Goal: Task Accomplishment & Management: Manage account settings

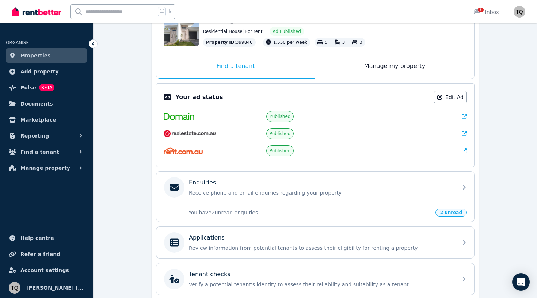
scroll to position [116, 0]
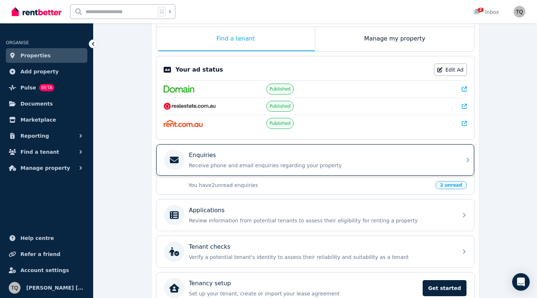
click at [465, 163] on icon at bounding box center [468, 160] width 9 height 9
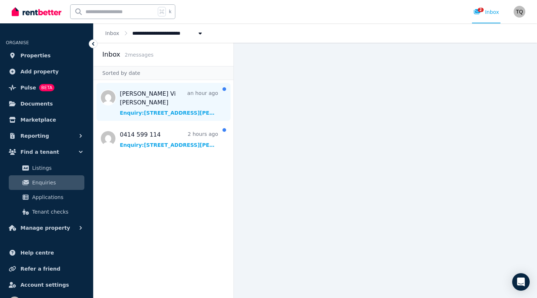
click at [174, 107] on span "Message list" at bounding box center [164, 102] width 140 height 38
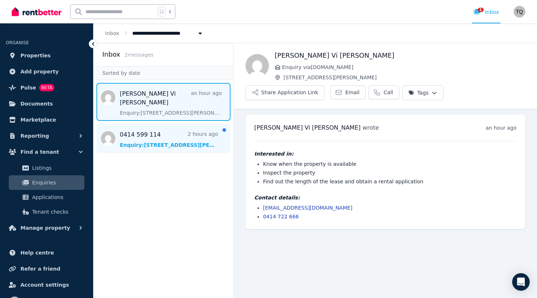
click at [164, 131] on span "Message list" at bounding box center [164, 138] width 140 height 29
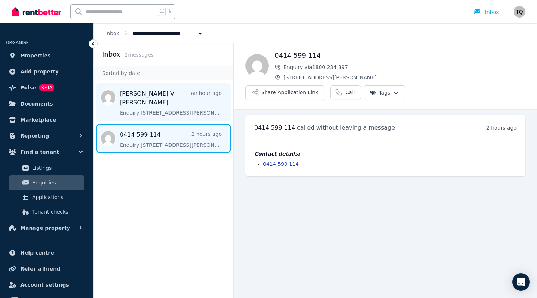
click at [161, 108] on span "Message list" at bounding box center [164, 102] width 140 height 38
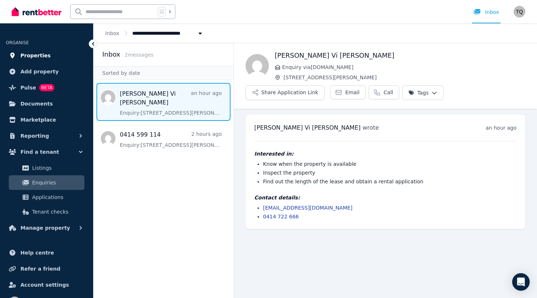
click at [38, 54] on span "Properties" at bounding box center [35, 55] width 30 height 9
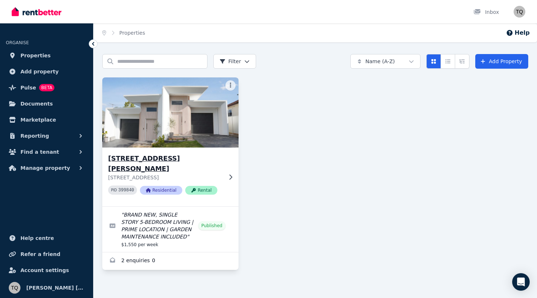
click at [190, 157] on h3 "[STREET_ADDRESS][PERSON_NAME]" at bounding box center [165, 163] width 114 height 20
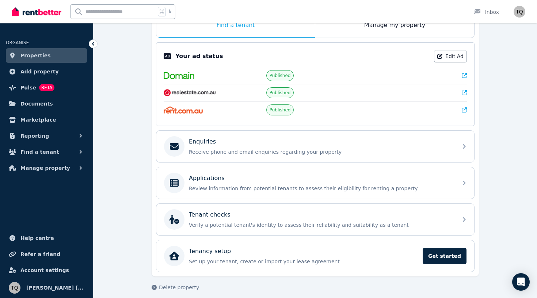
scroll to position [130, 0]
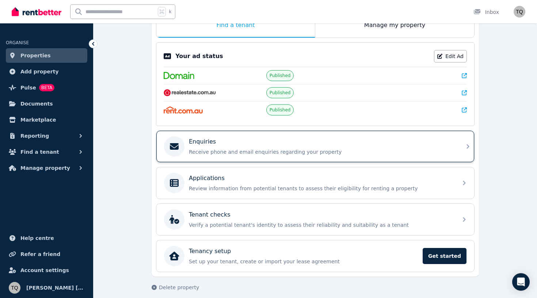
click at [337, 148] on p "Receive phone and email enquiries regarding your property" at bounding box center [321, 151] width 264 height 7
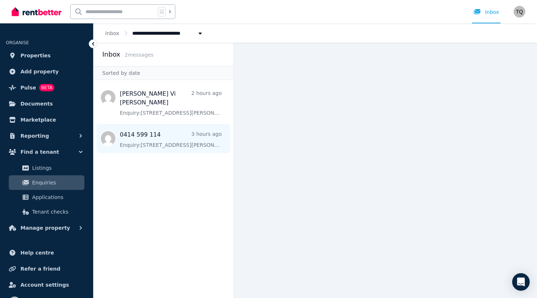
click at [184, 139] on span "Message list" at bounding box center [164, 138] width 140 height 29
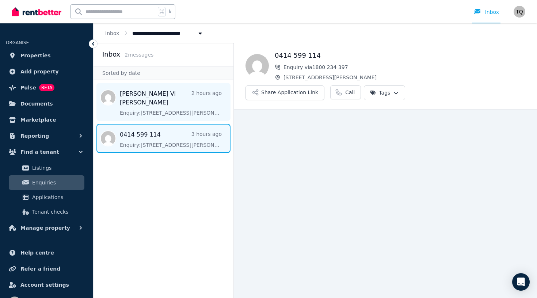
click at [191, 102] on span "Message list" at bounding box center [164, 102] width 140 height 38
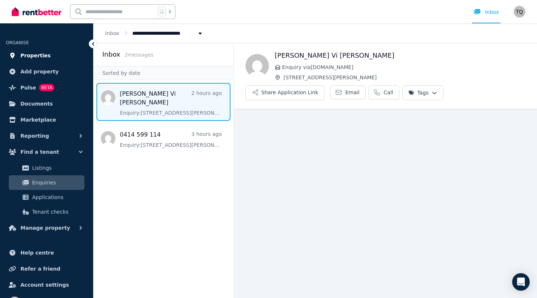
click at [49, 57] on link "Properties" at bounding box center [46, 55] width 81 height 15
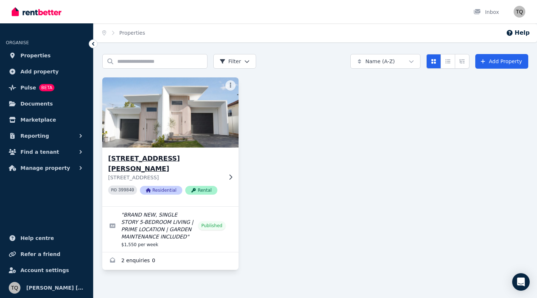
click at [192, 156] on h3 "[STREET_ADDRESS][PERSON_NAME]" at bounding box center [165, 163] width 114 height 20
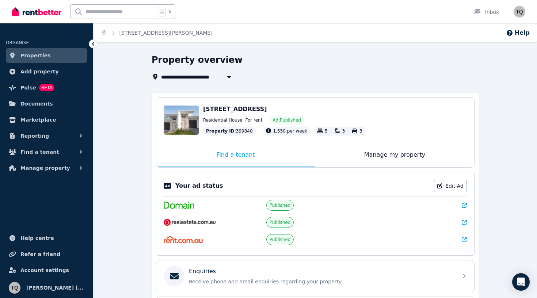
click at [267, 112] on span "[STREET_ADDRESS]" at bounding box center [235, 109] width 64 height 7
click at [52, 70] on span "Add property" at bounding box center [39, 71] width 38 height 9
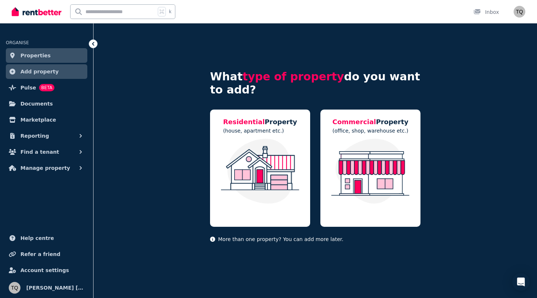
click at [183, 119] on div "What type of property do you want to add? Residential Property (house, apartmen…" at bounding box center [315, 144] width 443 height 243
click at [96, 45] on icon at bounding box center [92, 43] width 7 height 7
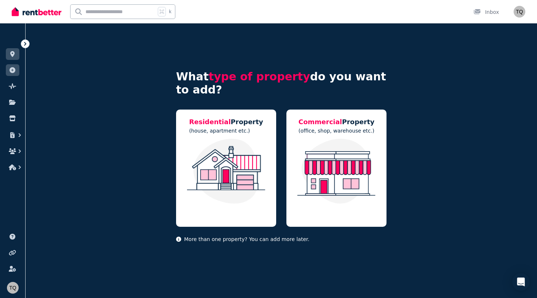
click at [26, 44] on icon at bounding box center [25, 44] width 2 height 4
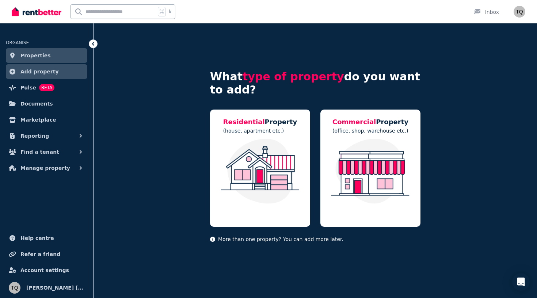
click at [35, 56] on span "Properties" at bounding box center [35, 55] width 30 height 9
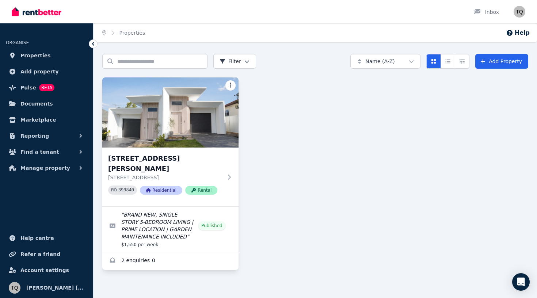
click at [229, 84] on html "Open main menu Inbox Open user menu ORGANISE Properties Add property Pulse BETA…" at bounding box center [268, 149] width 537 height 298
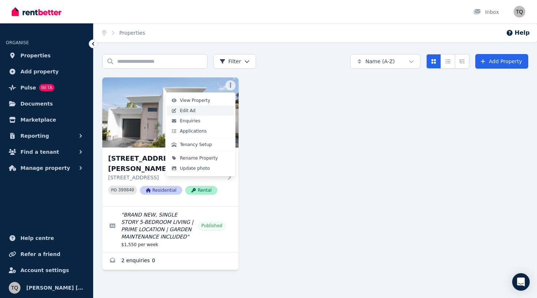
click at [215, 109] on link "Edit Ad" at bounding box center [200, 111] width 67 height 10
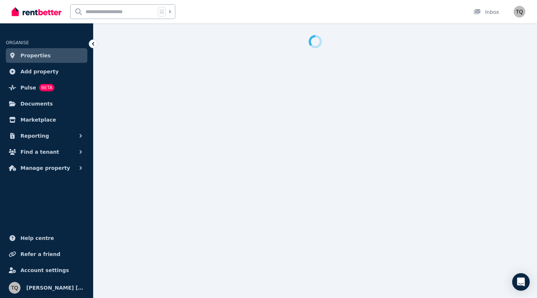
select select "***"
select select "**********"
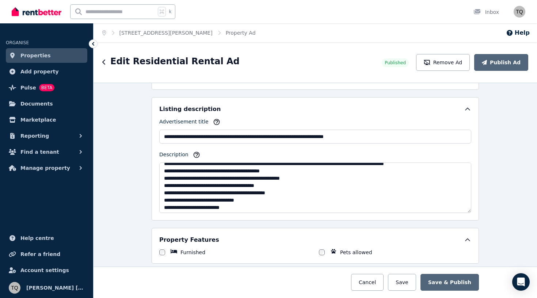
scroll to position [41, 0]
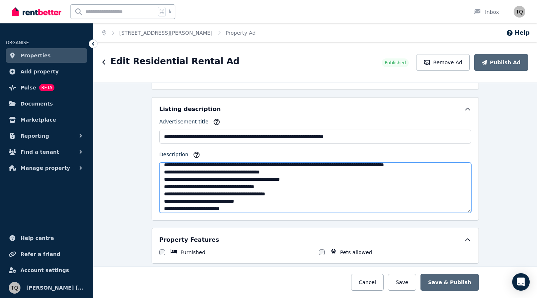
click at [372, 171] on textarea "Description" at bounding box center [315, 188] width 312 height 50
click at [384, 171] on textarea "Description" at bounding box center [315, 188] width 312 height 50
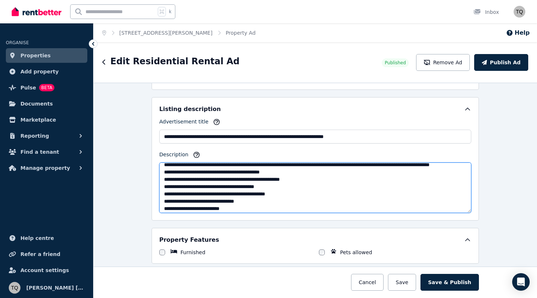
click at [390, 172] on textarea "Description" at bounding box center [315, 188] width 312 height 50
click at [179, 180] on textarea "Description" at bounding box center [315, 188] width 312 height 50
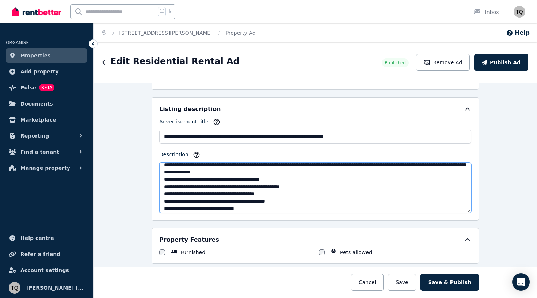
click at [296, 186] on textarea "Description" at bounding box center [315, 188] width 312 height 50
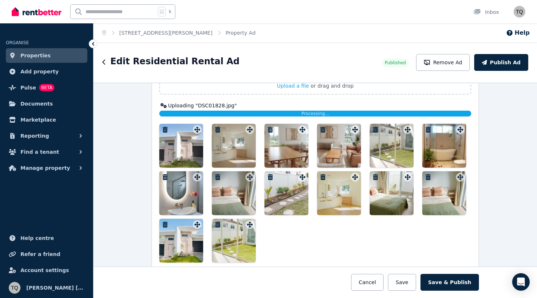
scroll to position [982, 0]
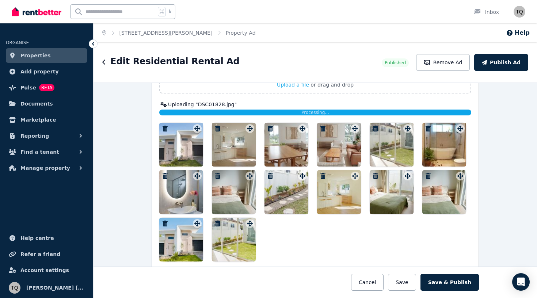
type textarea "**********"
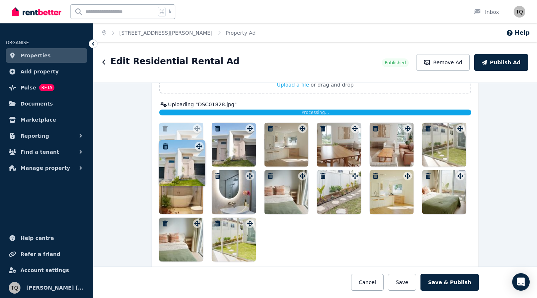
drag, startPoint x: 198, startPoint y: 222, endPoint x: 199, endPoint y: 139, distance: 83.3
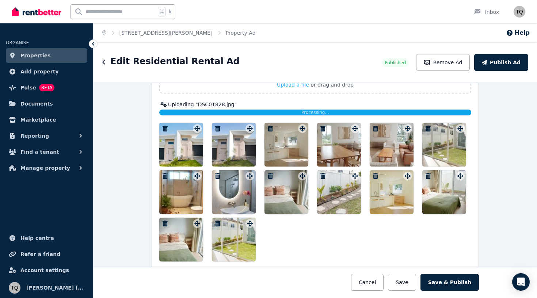
click at [218, 127] on icon "button" at bounding box center [217, 129] width 5 height 6
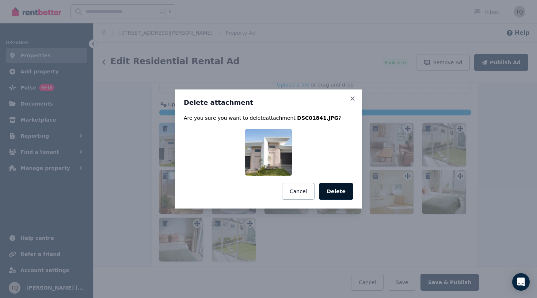
click at [338, 193] on button "Delete" at bounding box center [336, 191] width 34 height 17
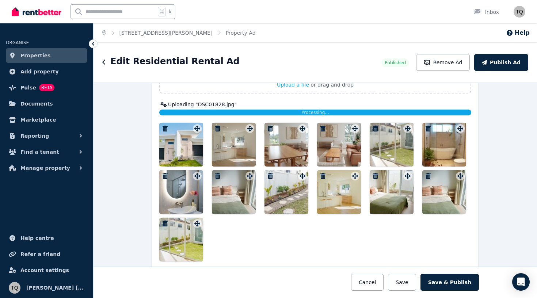
drag, startPoint x: 323, startPoint y: 175, endPoint x: 272, endPoint y: 157, distance: 54.1
click at [272, 157] on div at bounding box center [315, 192] width 312 height 139
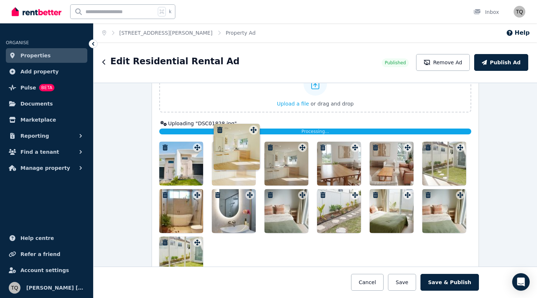
drag, startPoint x: 355, startPoint y: 176, endPoint x: 253, endPoint y: 124, distance: 114.7
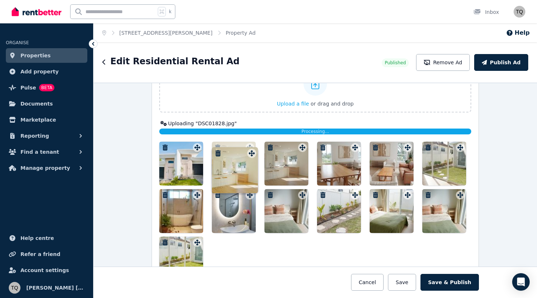
click at [253, 123] on div "Photos Upload a file or drag and drop Uploaded " DSC01841.jpg " Uploading " DSC…" at bounding box center [315, 167] width 312 height 228
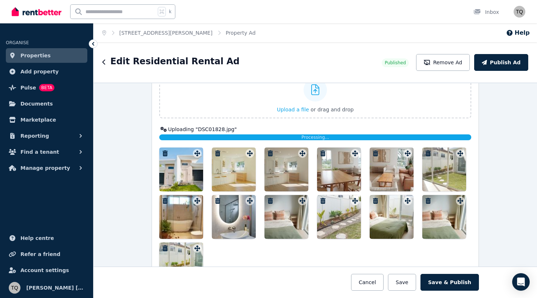
click at [269, 138] on div "Processing..." at bounding box center [315, 137] width 312 height 6
click at [270, 140] on div "Photos Upload a file or drag and drop Uploaded " DSC01841.jpg " Uploading " DSC…" at bounding box center [315, 172] width 312 height 228
click at [319, 237] on div at bounding box center [339, 217] width 44 height 44
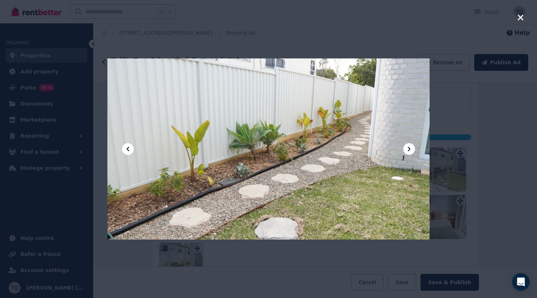
click at [522, 19] on icon "button" at bounding box center [520, 17] width 5 height 5
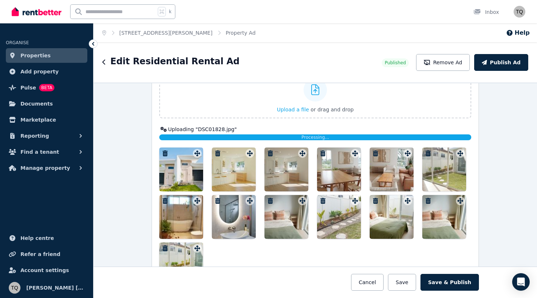
click at [242, 152] on div at bounding box center [234, 170] width 44 height 44
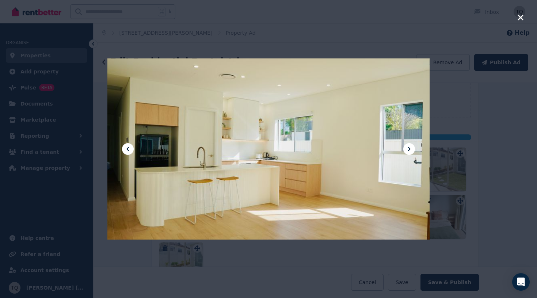
click at [521, 20] on icon "button" at bounding box center [520, 17] width 7 height 9
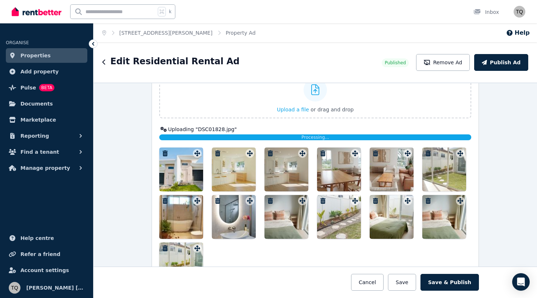
click at [186, 167] on div at bounding box center [181, 170] width 44 height 44
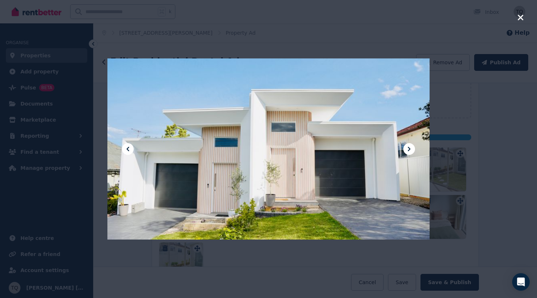
click at [520, 20] on icon "button" at bounding box center [520, 17] width 7 height 9
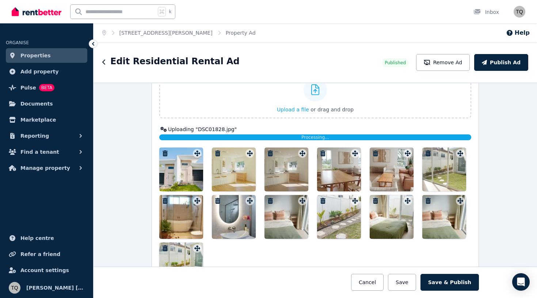
click at [387, 209] on div at bounding box center [392, 217] width 44 height 44
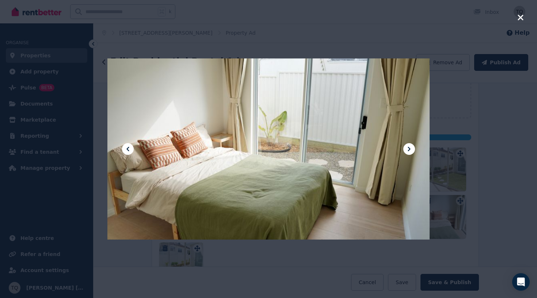
click at [517, 18] on div at bounding box center [268, 149] width 537 height 298
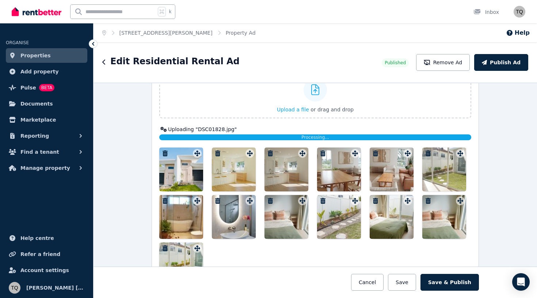
click at [344, 167] on div at bounding box center [339, 170] width 44 height 44
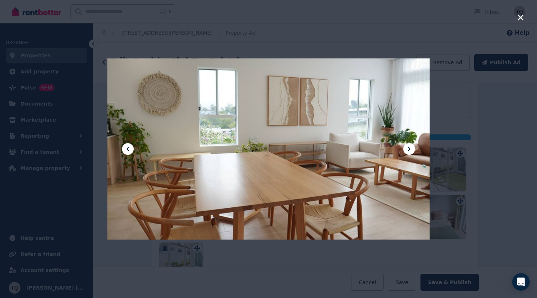
click at [522, 18] on icon "button" at bounding box center [520, 17] width 7 height 9
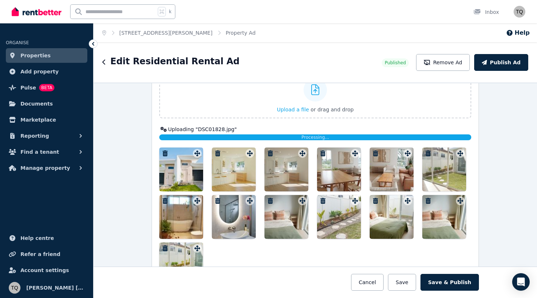
click at [270, 141] on div "Photos Upload a file or drag and drop Uploaded " DSC01841.jpg " Uploading " DSC…" at bounding box center [315, 172] width 312 height 228
click at [308, 251] on div at bounding box center [315, 217] width 312 height 139
drag, startPoint x: 165, startPoint y: 233, endPoint x: 289, endPoint y: 219, distance: 124.3
click at [289, 219] on div at bounding box center [315, 217] width 312 height 139
drag, startPoint x: 163, startPoint y: 234, endPoint x: 373, endPoint y: 165, distance: 220.4
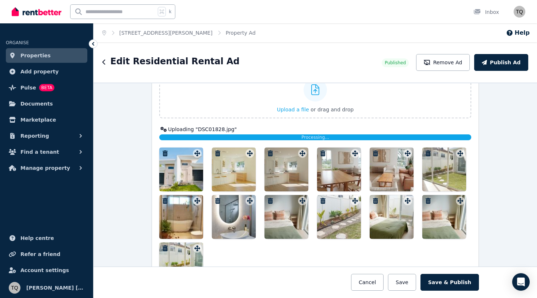
click at [373, 165] on div at bounding box center [315, 217] width 312 height 139
drag, startPoint x: 198, startPoint y: 234, endPoint x: 419, endPoint y: 164, distance: 231.8
click at [419, 164] on div at bounding box center [315, 217] width 312 height 139
drag, startPoint x: 198, startPoint y: 236, endPoint x: 200, endPoint y: 247, distance: 10.9
click at [200, 248] on div at bounding box center [315, 217] width 312 height 139
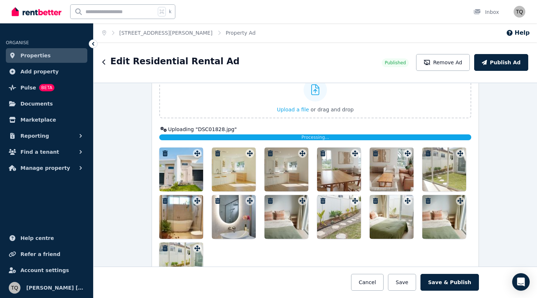
click at [306, 256] on div at bounding box center [315, 217] width 312 height 139
click at [287, 169] on div at bounding box center [286, 170] width 44 height 44
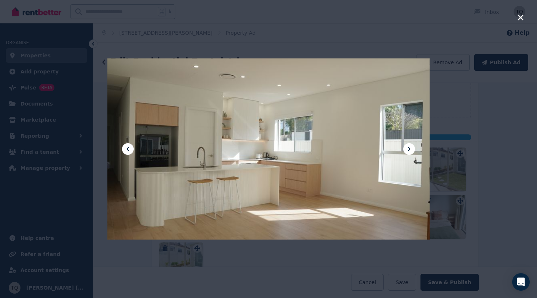
click at [134, 149] on div at bounding box center [268, 149] width 322 height 573
click at [131, 149] on icon at bounding box center [127, 149] width 9 height 9
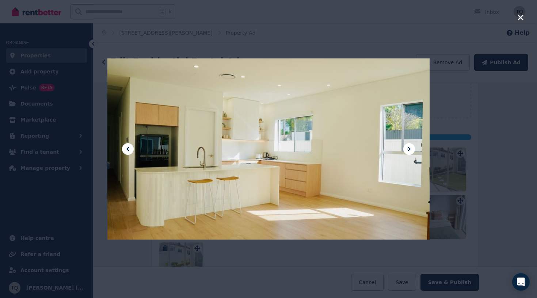
click at [131, 149] on icon at bounding box center [127, 149] width 9 height 9
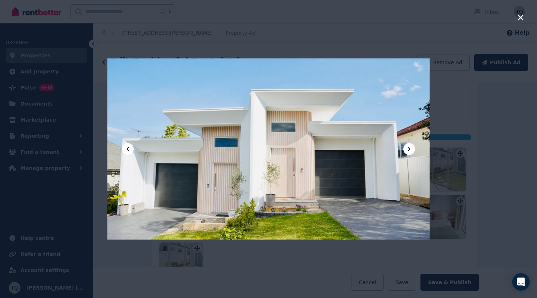
click at [411, 148] on icon at bounding box center [409, 149] width 9 height 9
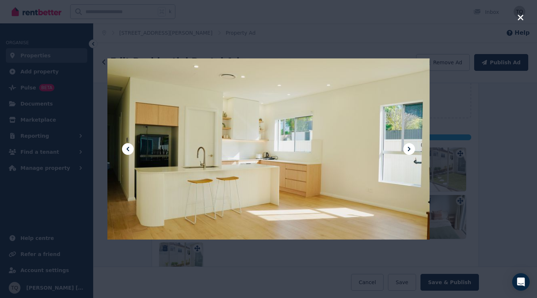
click at [411, 148] on icon at bounding box center [409, 149] width 9 height 9
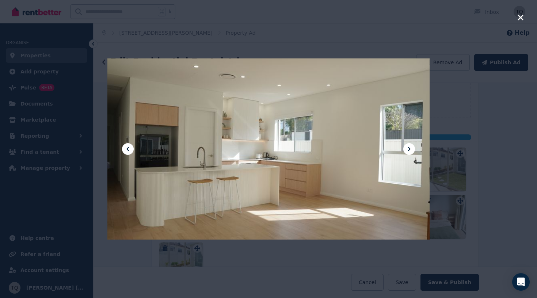
click at [131, 154] on div at bounding box center [268, 149] width 322 height 573
click at [131, 151] on icon at bounding box center [127, 149] width 9 height 9
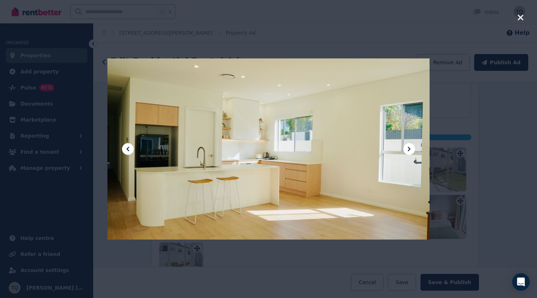
click at [408, 150] on icon at bounding box center [409, 149] width 9 height 9
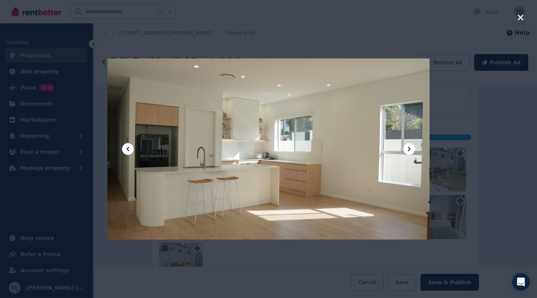
click at [408, 150] on icon at bounding box center [409, 149] width 9 height 9
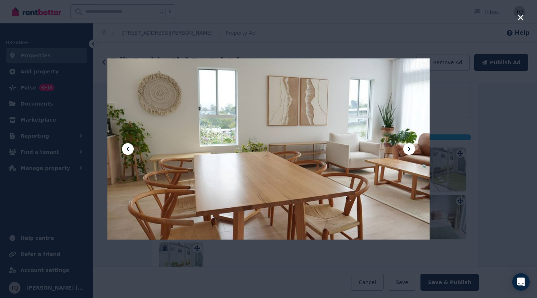
click at [408, 150] on icon at bounding box center [409, 149] width 9 height 9
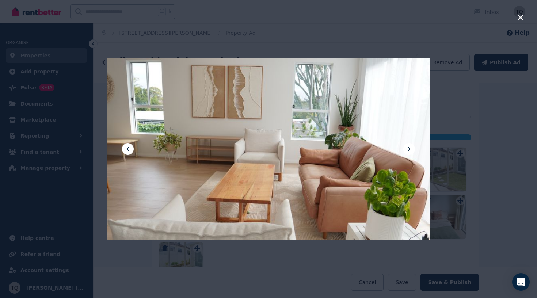
click at [127, 149] on icon at bounding box center [127, 149] width 3 height 4
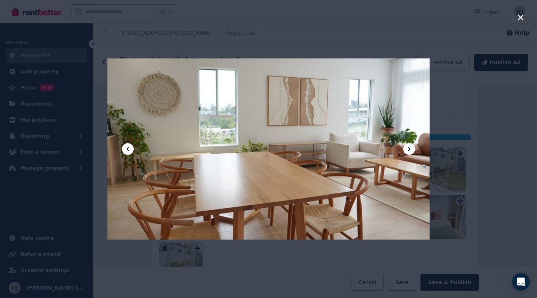
click at [127, 149] on icon at bounding box center [127, 149] width 3 height 4
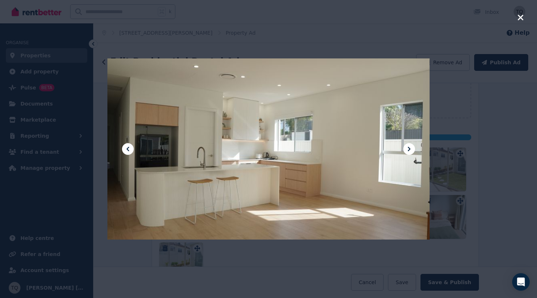
click at [127, 149] on icon at bounding box center [127, 149] width 3 height 4
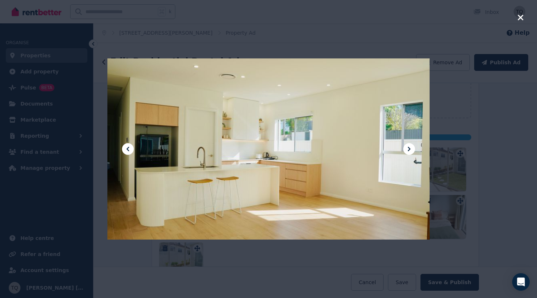
click at [130, 149] on icon at bounding box center [127, 149] width 9 height 9
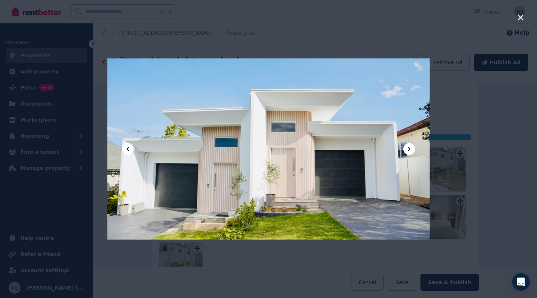
click at [518, 19] on icon "button" at bounding box center [520, 17] width 7 height 9
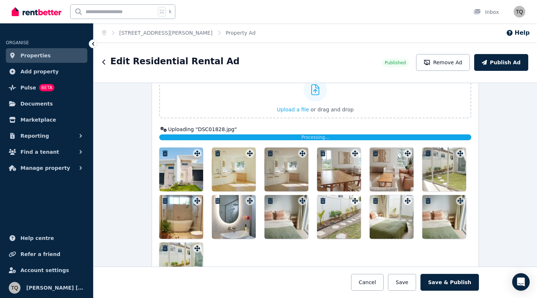
click at [218, 139] on div "Processing..." at bounding box center [315, 137] width 312 height 6
click at [347, 248] on div at bounding box center [315, 217] width 312 height 139
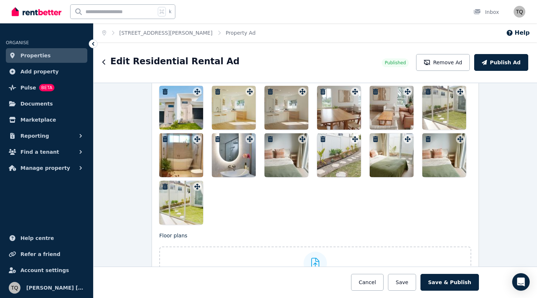
scroll to position [1026, 0]
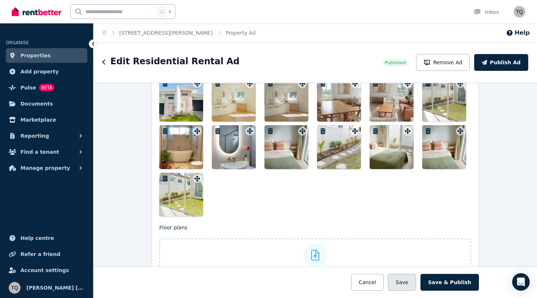
click at [406, 281] on button "Save" at bounding box center [402, 282] width 28 height 17
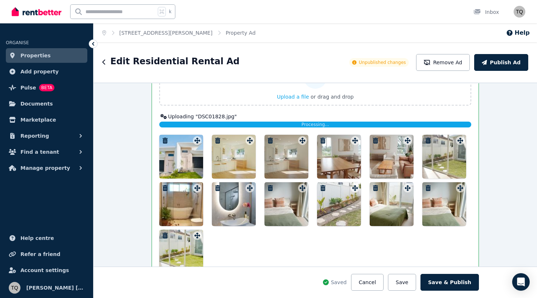
click at [218, 139] on icon "button" at bounding box center [217, 141] width 5 height 6
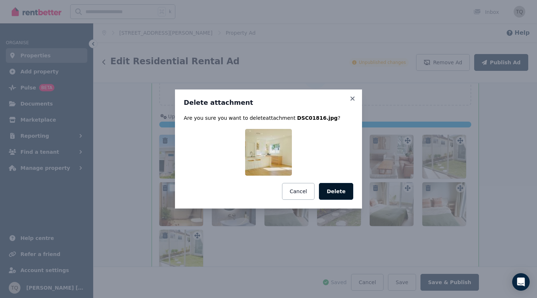
click at [341, 191] on button "Delete" at bounding box center [336, 191] width 34 height 17
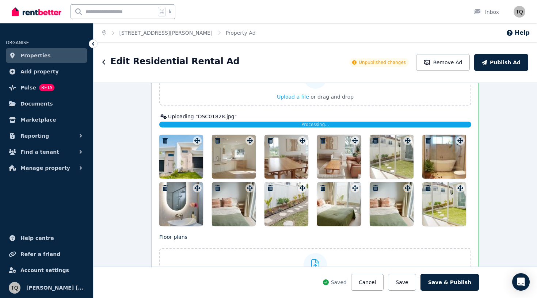
click at [393, 160] on div at bounding box center [392, 157] width 44 height 44
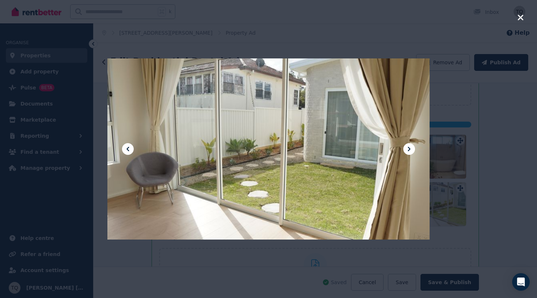
click at [521, 21] on icon "button" at bounding box center [520, 17] width 7 height 9
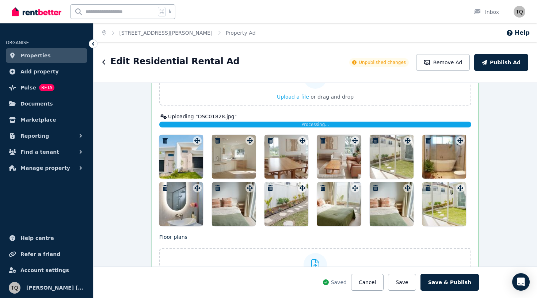
click at [445, 211] on div at bounding box center [444, 204] width 44 height 44
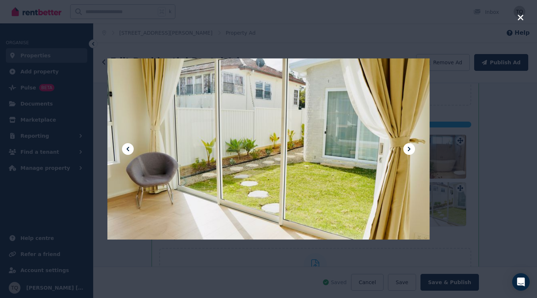
click at [523, 18] on icon "button" at bounding box center [520, 17] width 7 height 9
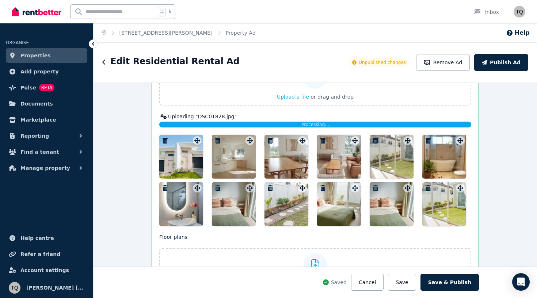
click at [390, 207] on div at bounding box center [392, 204] width 44 height 44
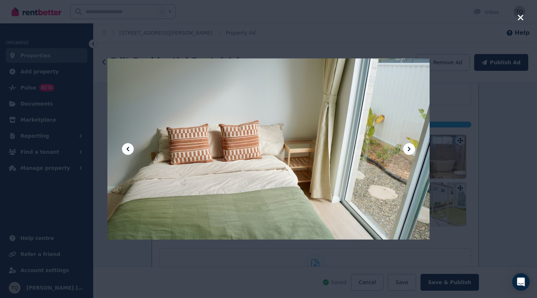
click at [518, 19] on icon "button" at bounding box center [520, 17] width 5 height 5
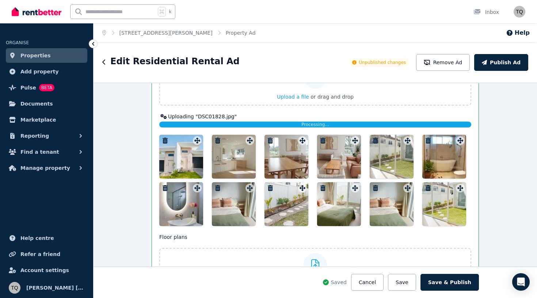
click at [243, 208] on div at bounding box center [234, 204] width 44 height 44
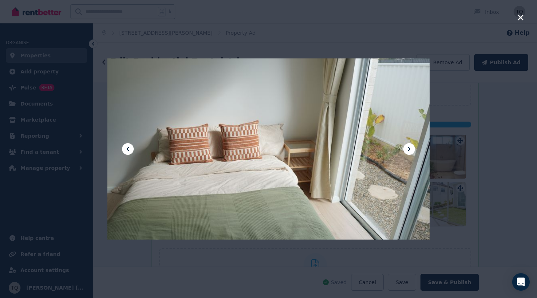
click at [521, 18] on icon "button" at bounding box center [520, 17] width 5 height 5
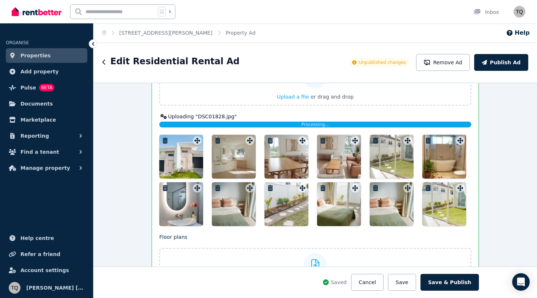
click at [193, 171] on div at bounding box center [181, 157] width 44 height 44
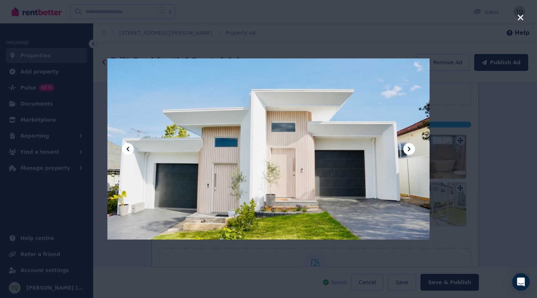
click at [410, 149] on icon at bounding box center [409, 149] width 3 height 4
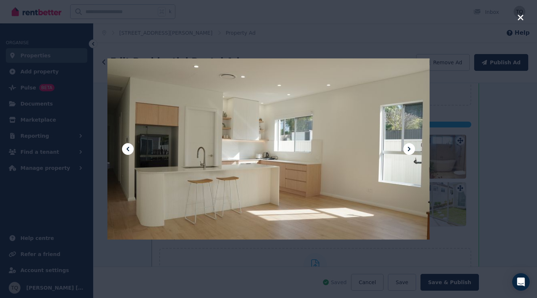
click at [410, 149] on icon at bounding box center [409, 149] width 3 height 4
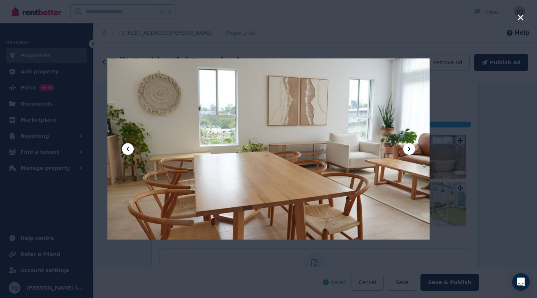
click at [410, 149] on icon at bounding box center [409, 149] width 3 height 4
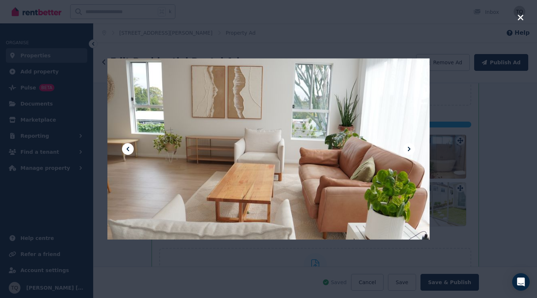
click at [410, 149] on icon at bounding box center [409, 149] width 3 height 4
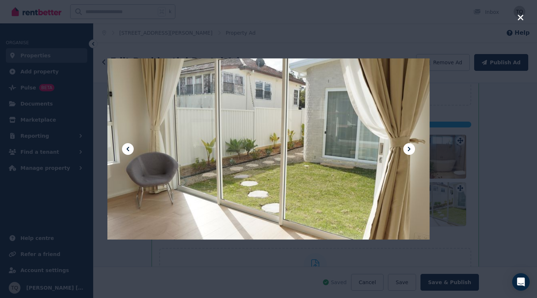
click at [410, 149] on icon at bounding box center [409, 149] width 3 height 4
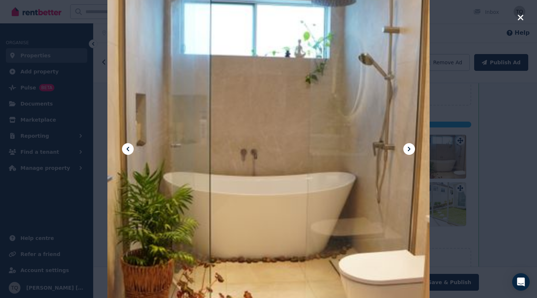
click at [410, 149] on icon at bounding box center [409, 149] width 3 height 4
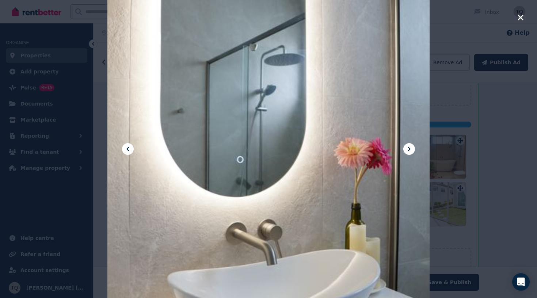
click at [410, 149] on icon at bounding box center [409, 149] width 3 height 4
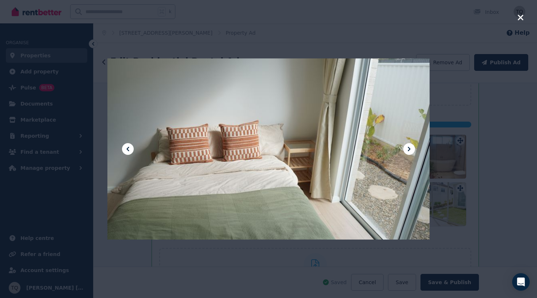
click at [410, 149] on icon at bounding box center [409, 149] width 3 height 4
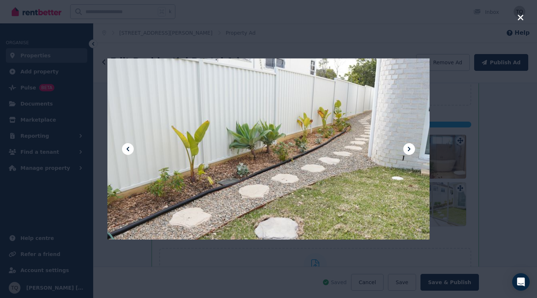
click at [410, 149] on icon at bounding box center [409, 149] width 3 height 4
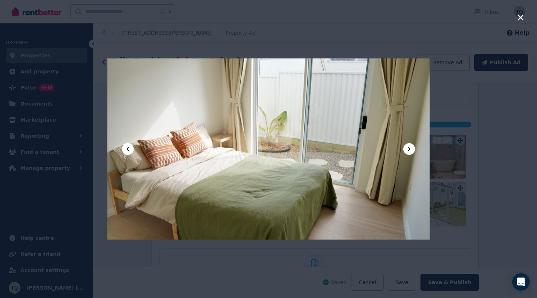
click at [410, 149] on icon at bounding box center [409, 149] width 3 height 4
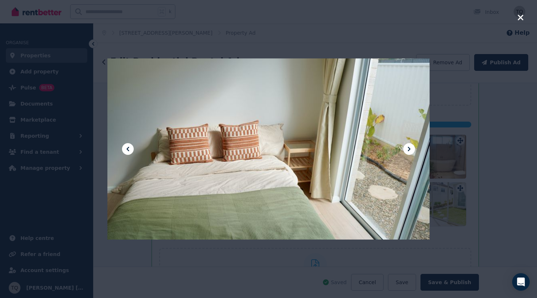
click at [410, 149] on icon at bounding box center [409, 149] width 3 height 4
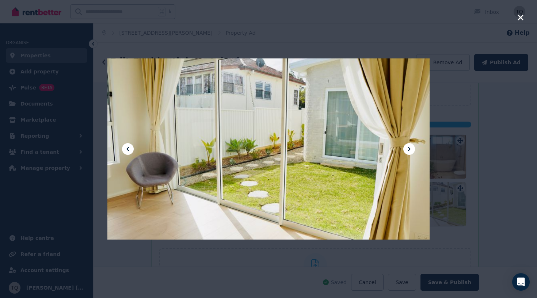
click at [410, 149] on icon at bounding box center [409, 149] width 3 height 4
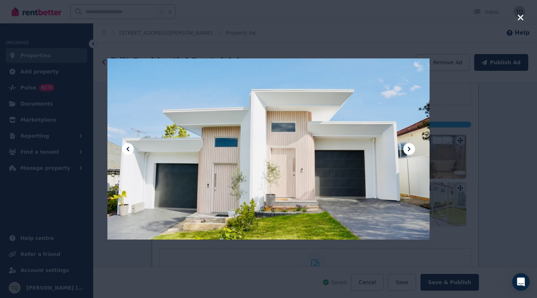
click at [518, 19] on icon "button" at bounding box center [520, 17] width 7 height 9
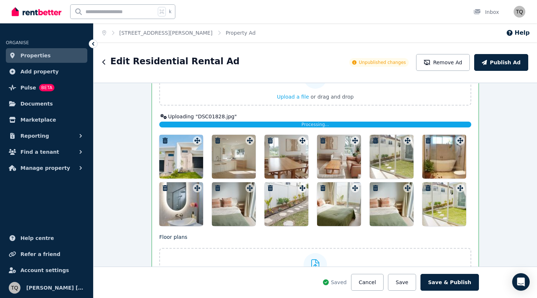
click at [238, 171] on div at bounding box center [234, 157] width 44 height 44
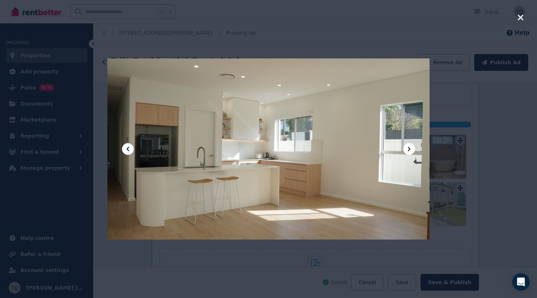
click at [520, 17] on icon "button" at bounding box center [520, 17] width 5 height 5
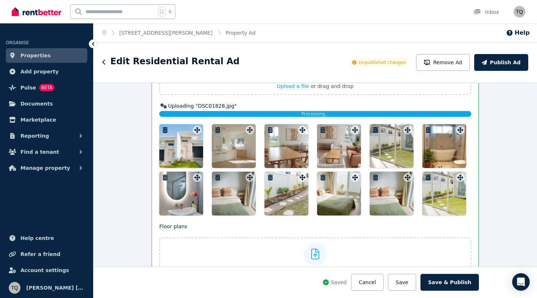
scroll to position [1039, 0]
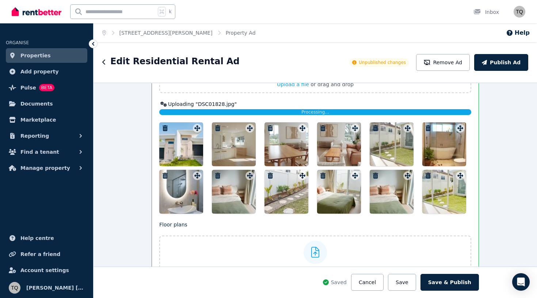
click at [377, 176] on icon "button" at bounding box center [375, 176] width 7 height 6
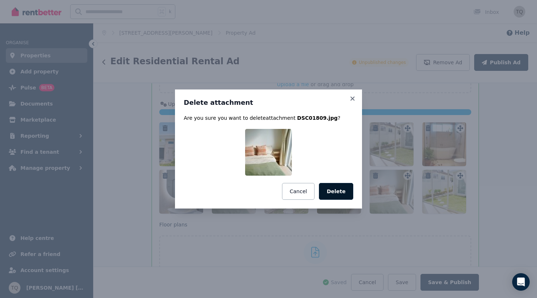
click at [335, 194] on button "Delete" at bounding box center [336, 191] width 34 height 17
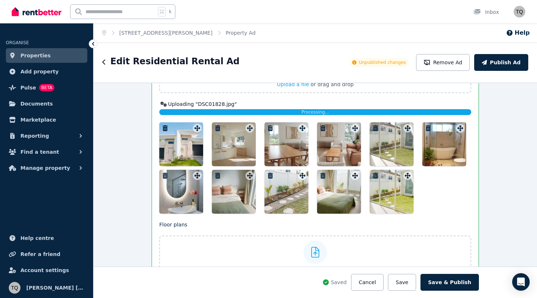
click at [324, 176] on icon "button" at bounding box center [322, 176] width 5 height 6
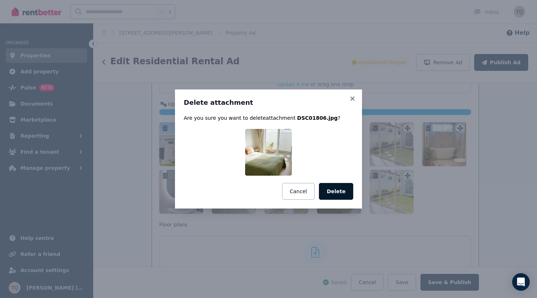
click at [345, 191] on button "Delete" at bounding box center [336, 191] width 34 height 17
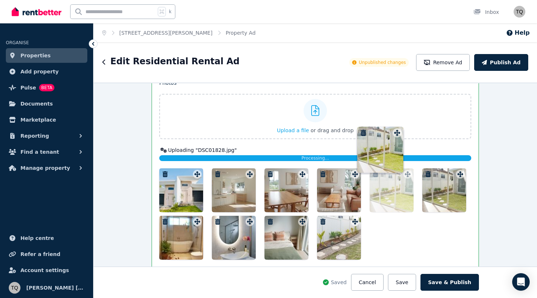
scroll to position [992, 0]
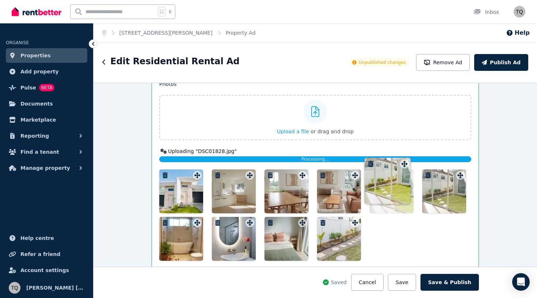
drag, startPoint x: 354, startPoint y: 174, endPoint x: 403, endPoint y: 156, distance: 51.8
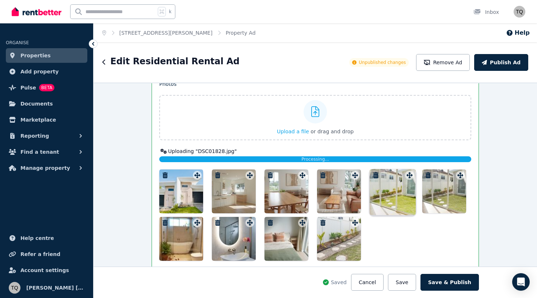
click at [403, 156] on div "Photos Upload a file or drag and drop Uploaded " DSC01841.jpg " Uploading " DSC…" at bounding box center [315, 170] width 312 height 180
click at [375, 160] on div "Processing..." at bounding box center [315, 159] width 312 height 6
click at [401, 222] on div at bounding box center [315, 214] width 312 height 91
click at [411, 279] on button "Save" at bounding box center [402, 282] width 28 height 17
click at [376, 161] on div "Processing..." at bounding box center [315, 159] width 312 height 6
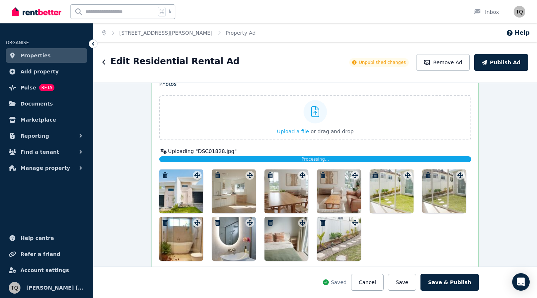
click at [392, 232] on div at bounding box center [315, 214] width 312 height 91
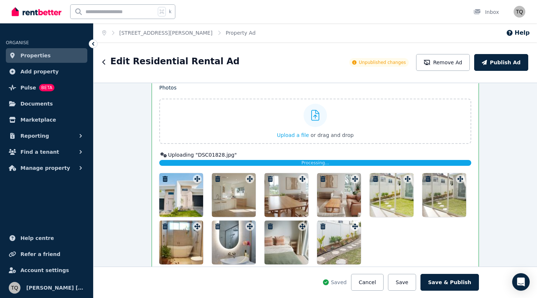
scroll to position [979, 0]
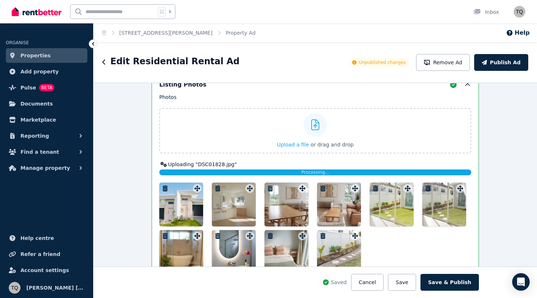
click at [376, 190] on icon "button" at bounding box center [375, 189] width 7 height 6
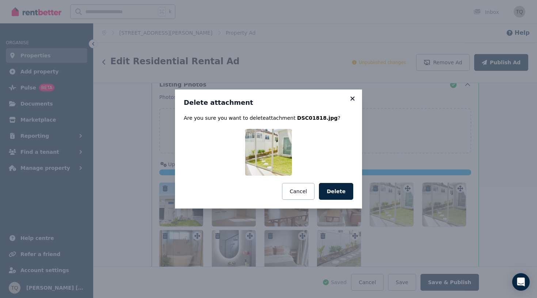
click at [351, 98] on icon at bounding box center [352, 98] width 7 height 7
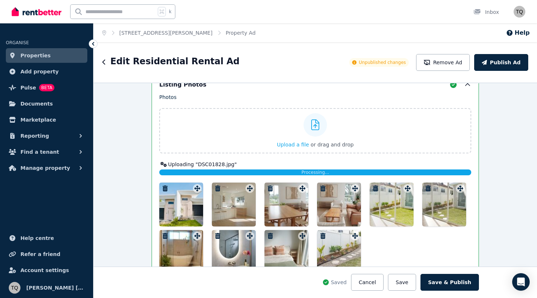
click at [377, 188] on icon "button" at bounding box center [375, 189] width 5 height 6
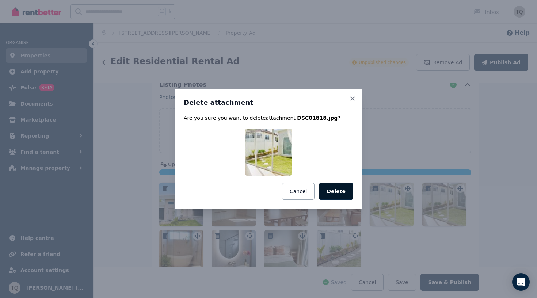
click at [344, 188] on button "Delete" at bounding box center [336, 191] width 34 height 17
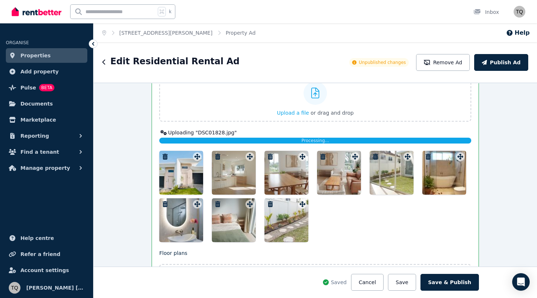
scroll to position [1022, 0]
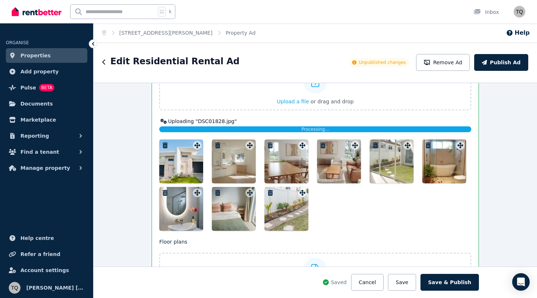
click at [187, 166] on div at bounding box center [181, 162] width 44 height 44
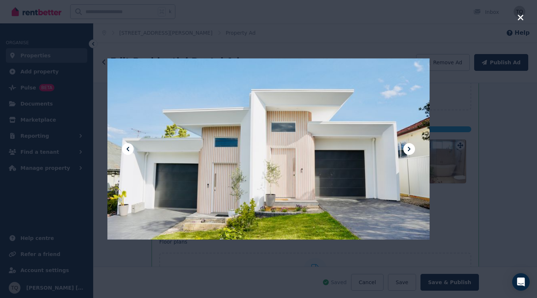
click at [413, 148] on icon at bounding box center [409, 149] width 9 height 9
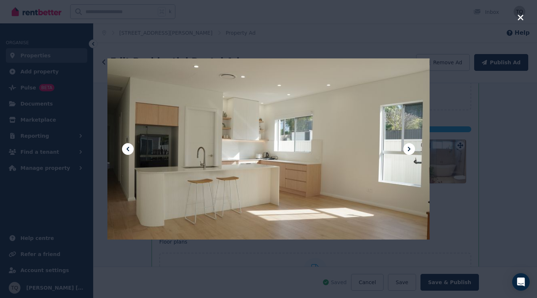
click at [413, 148] on icon at bounding box center [409, 149] width 9 height 9
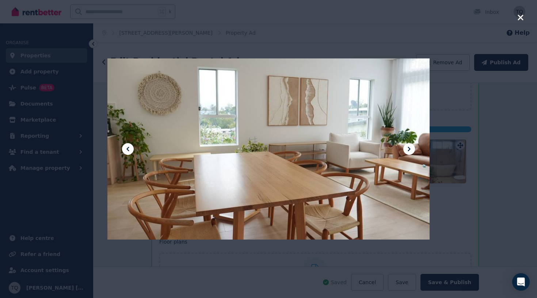
click at [413, 148] on icon at bounding box center [409, 149] width 9 height 9
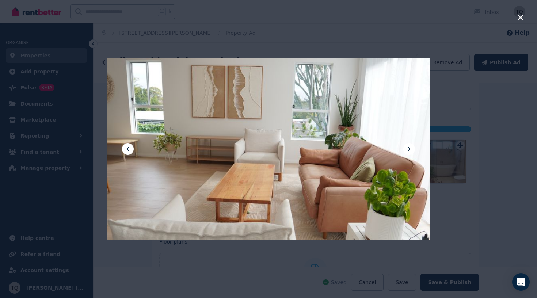
click at [413, 148] on icon at bounding box center [409, 149] width 9 height 9
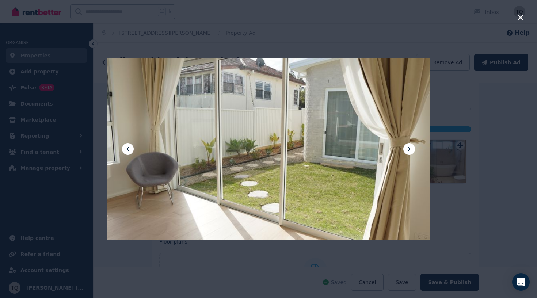
click at [413, 148] on icon at bounding box center [409, 149] width 9 height 9
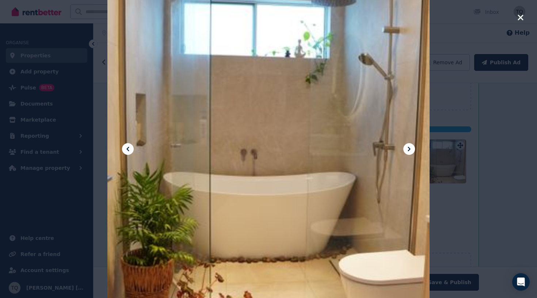
click at [413, 149] on icon at bounding box center [409, 149] width 9 height 9
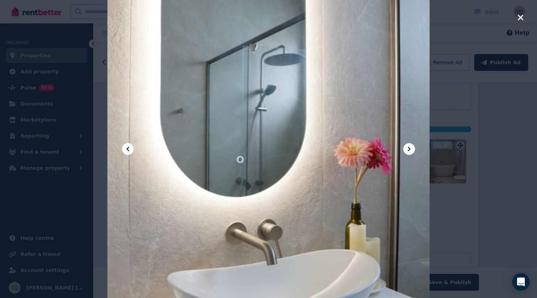
click at [413, 149] on icon at bounding box center [409, 149] width 9 height 9
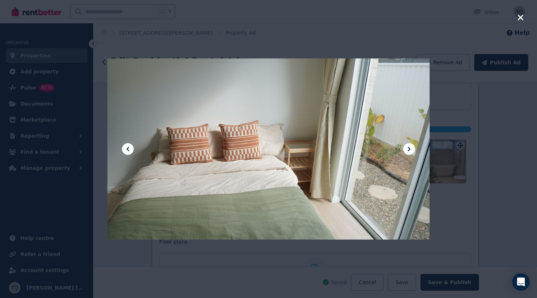
click at [413, 149] on icon at bounding box center [409, 149] width 9 height 9
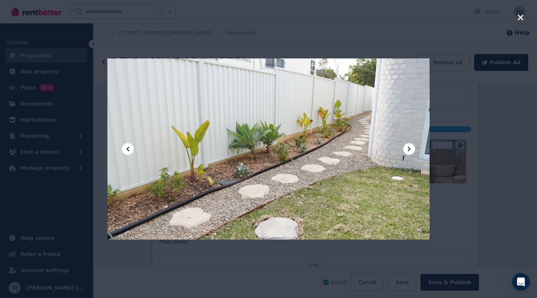
click at [413, 149] on icon at bounding box center [409, 149] width 9 height 9
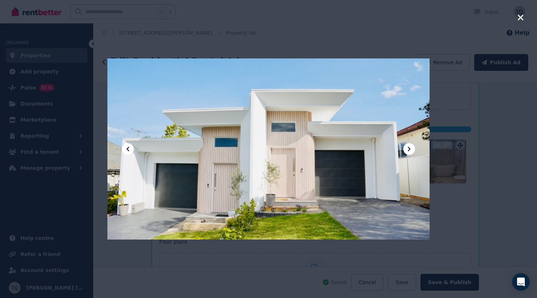
click at [413, 149] on icon at bounding box center [409, 149] width 9 height 9
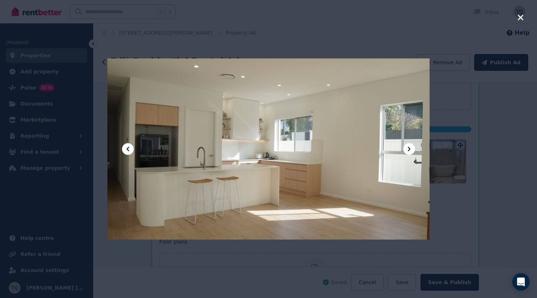
click at [519, 18] on icon "button" at bounding box center [520, 17] width 7 height 9
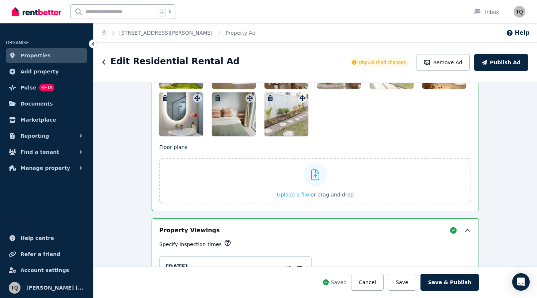
scroll to position [1192, 0]
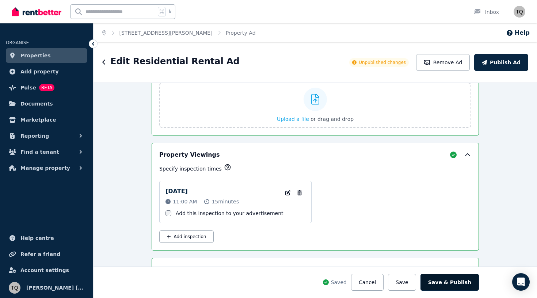
click at [456, 281] on button "Save & Publish" at bounding box center [449, 282] width 58 height 17
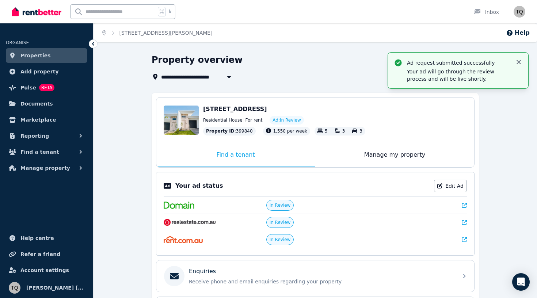
click at [517, 60] on icon "button" at bounding box center [518, 61] width 7 height 7
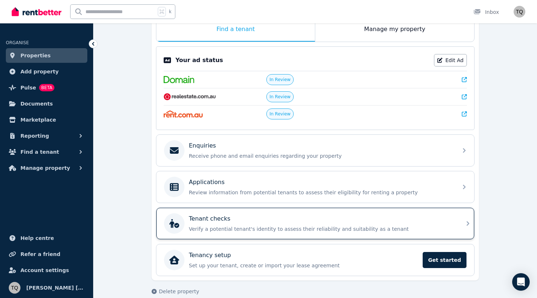
scroll to position [127, 0]
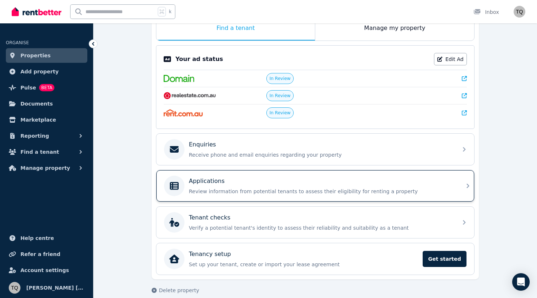
click at [346, 182] on div "Applications" at bounding box center [321, 181] width 264 height 9
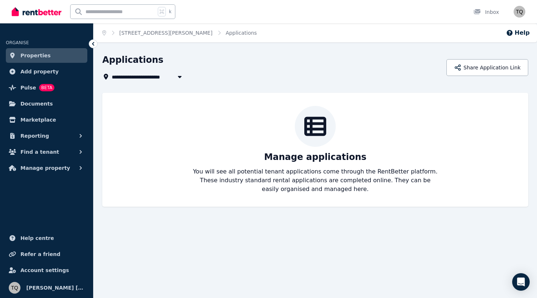
click at [95, 44] on icon at bounding box center [92, 43] width 7 height 7
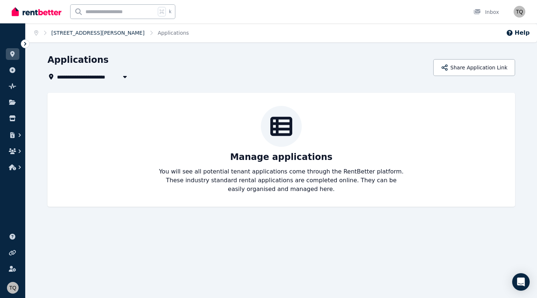
click at [63, 34] on link "[STREET_ADDRESS][PERSON_NAME]" at bounding box center [98, 33] width 93 height 6
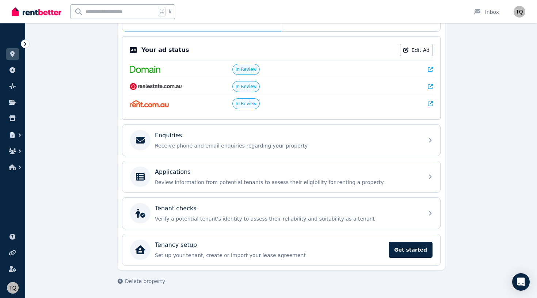
scroll to position [136, 0]
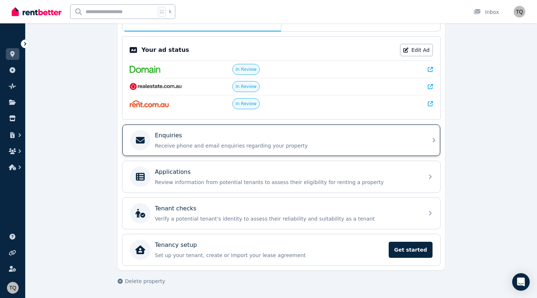
click at [294, 154] on div "Enquiries Receive phone and email enquiries regarding your property" at bounding box center [281, 140] width 318 height 31
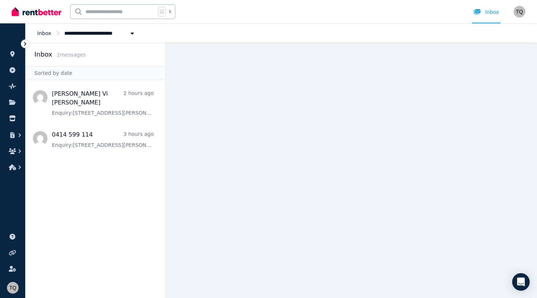
click at [44, 34] on link "Inbox" at bounding box center [44, 33] width 14 height 6
click at [47, 36] on span "Inbox" at bounding box center [44, 33] width 14 height 7
click at [77, 34] on span "[STREET_ADDRESS][PERSON_NAME]" at bounding box center [115, 33] width 103 height 8
type input "**********"
click at [46, 26] on ol "**********" at bounding box center [87, 32] width 122 height 19
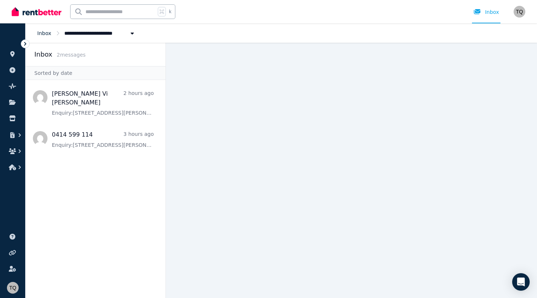
click at [46, 33] on link "Inbox" at bounding box center [44, 33] width 14 height 6
click at [17, 164] on icon "button" at bounding box center [19, 167] width 7 height 7
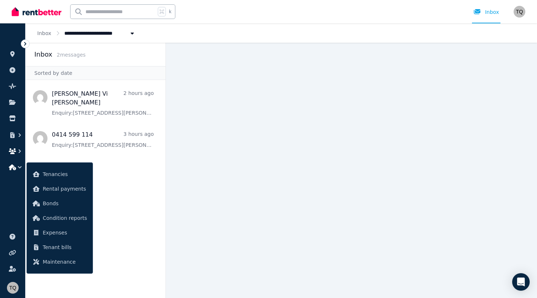
click at [19, 153] on icon "button" at bounding box center [19, 151] width 7 height 7
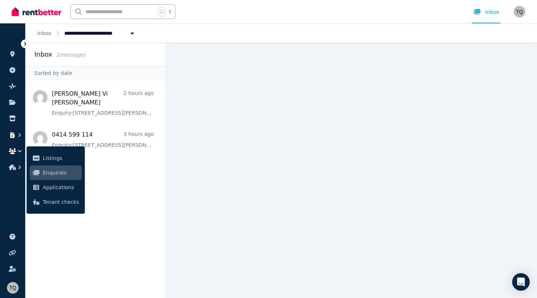
click at [22, 136] on icon "button" at bounding box center [19, 135] width 7 height 7
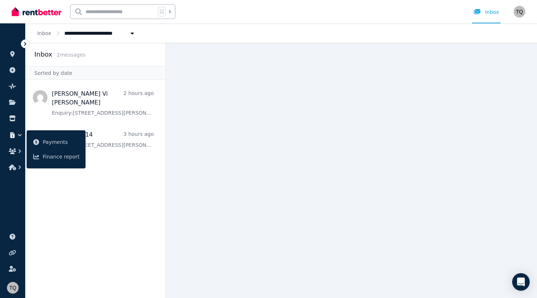
click at [18, 136] on icon "button" at bounding box center [19, 135] width 7 height 7
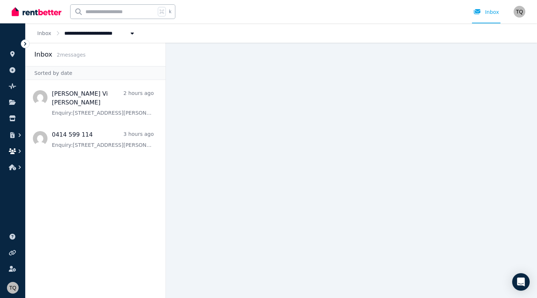
click at [17, 153] on icon "button" at bounding box center [19, 151] width 7 height 7
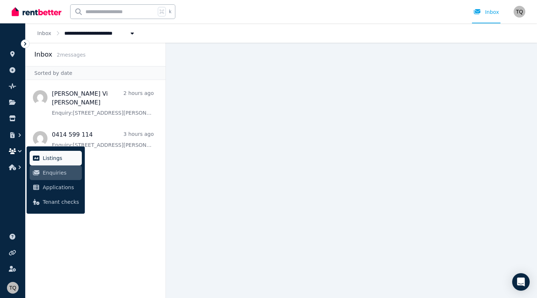
click at [46, 157] on span "Listings" at bounding box center [61, 158] width 36 height 9
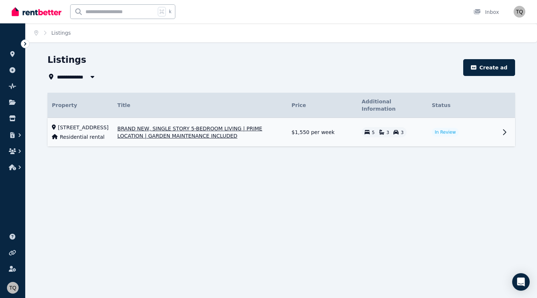
click at [503, 129] on icon at bounding box center [504, 132] width 9 height 9
select select "***"
select select "**********"
